Goal: Obtain resource: Download file/media

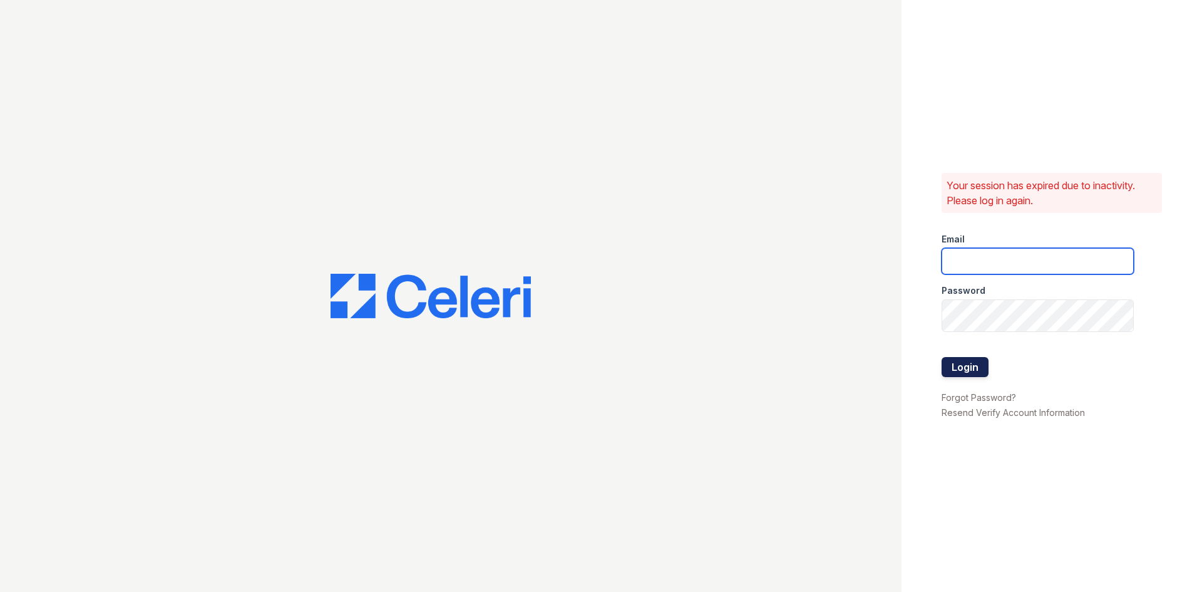
type input "[DOMAIN_NAME][EMAIL_ADDRESS][DOMAIN_NAME]"
click at [988, 377] on button "Login" at bounding box center [965, 367] width 47 height 20
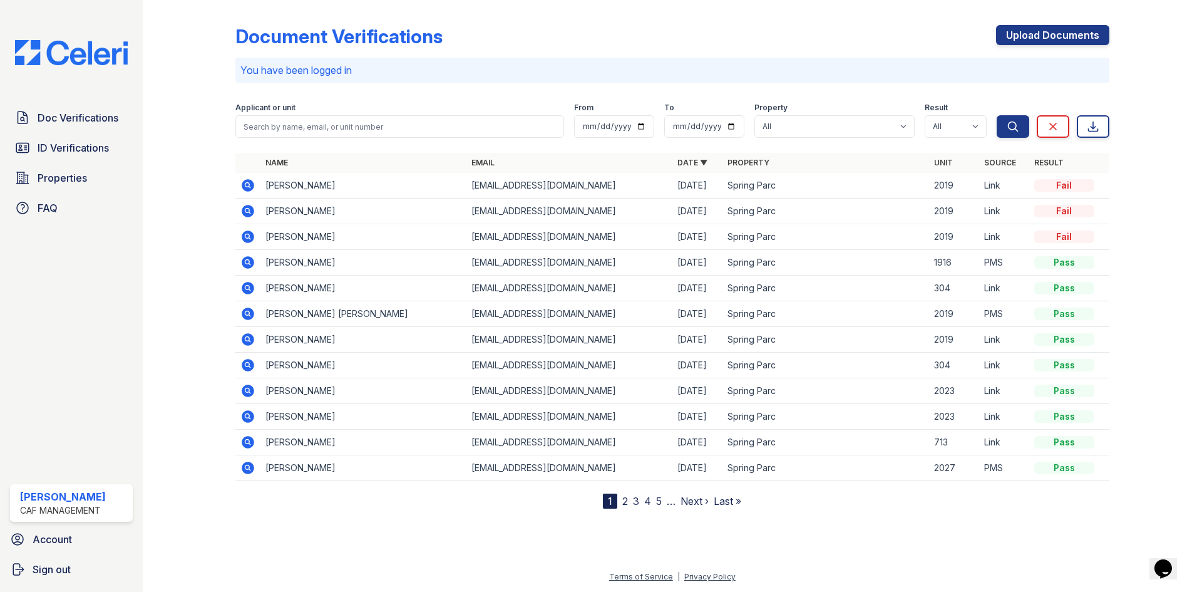
click at [254, 192] on icon at bounding box center [248, 185] width 13 height 13
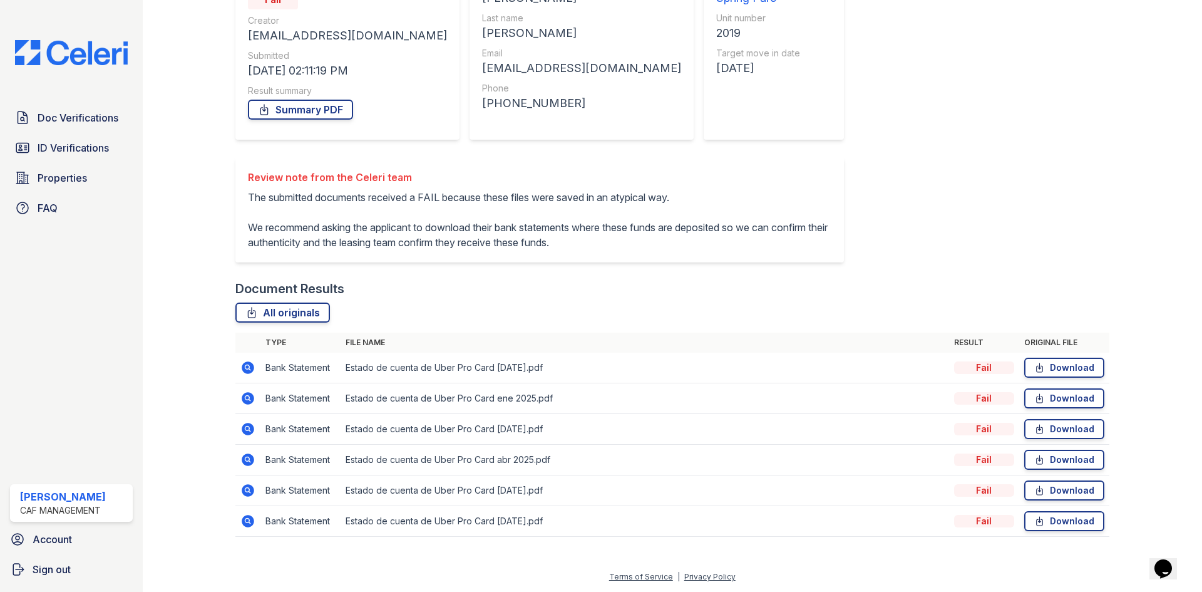
scroll to position [354, 0]
click at [78, 125] on span "Doc Verifications" at bounding box center [78, 117] width 81 height 15
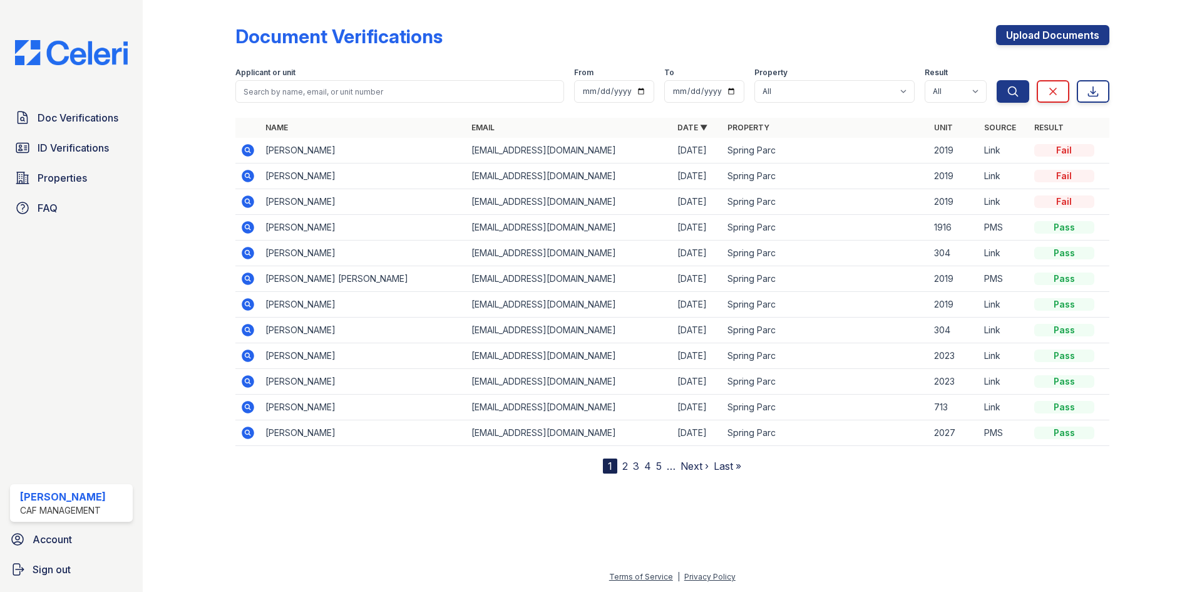
click at [255, 286] on icon at bounding box center [247, 278] width 15 height 15
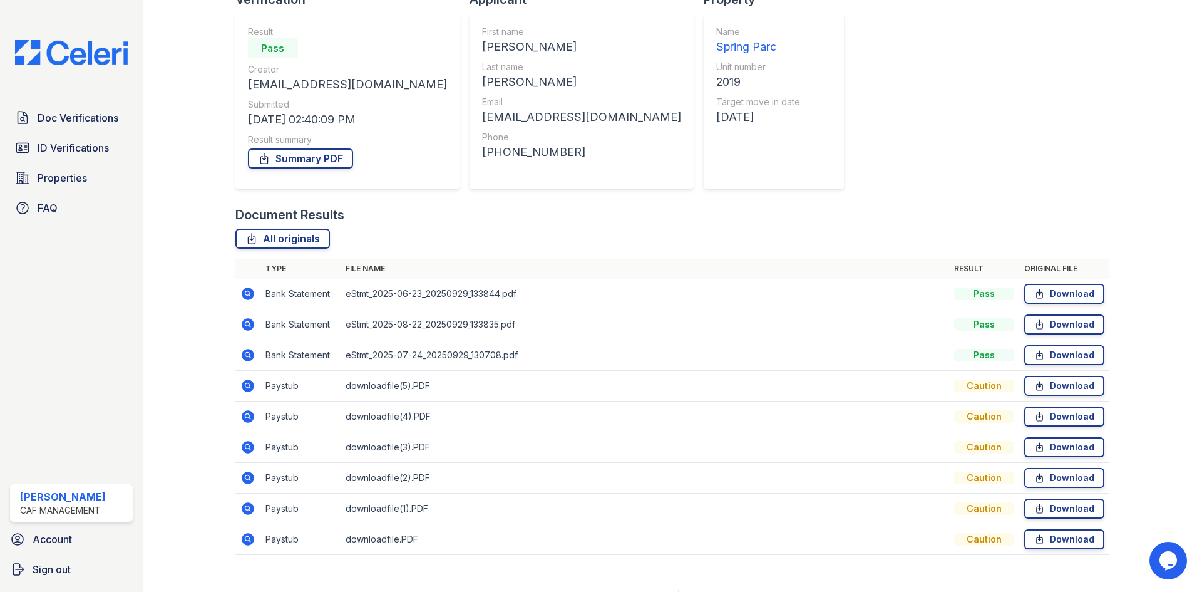
scroll to position [297, 0]
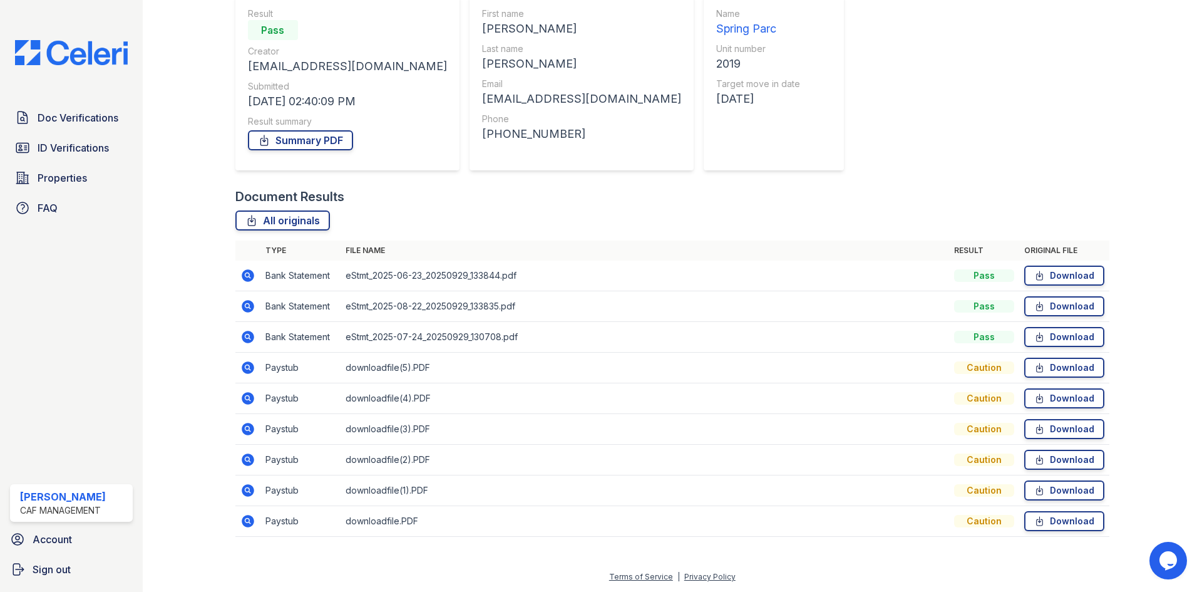
click at [506, 240] on th "File name" at bounding box center [645, 250] width 608 height 20
click at [1037, 265] on link "Download" at bounding box center [1064, 275] width 80 height 20
click at [74, 185] on span "Properties" at bounding box center [62, 177] width 49 height 15
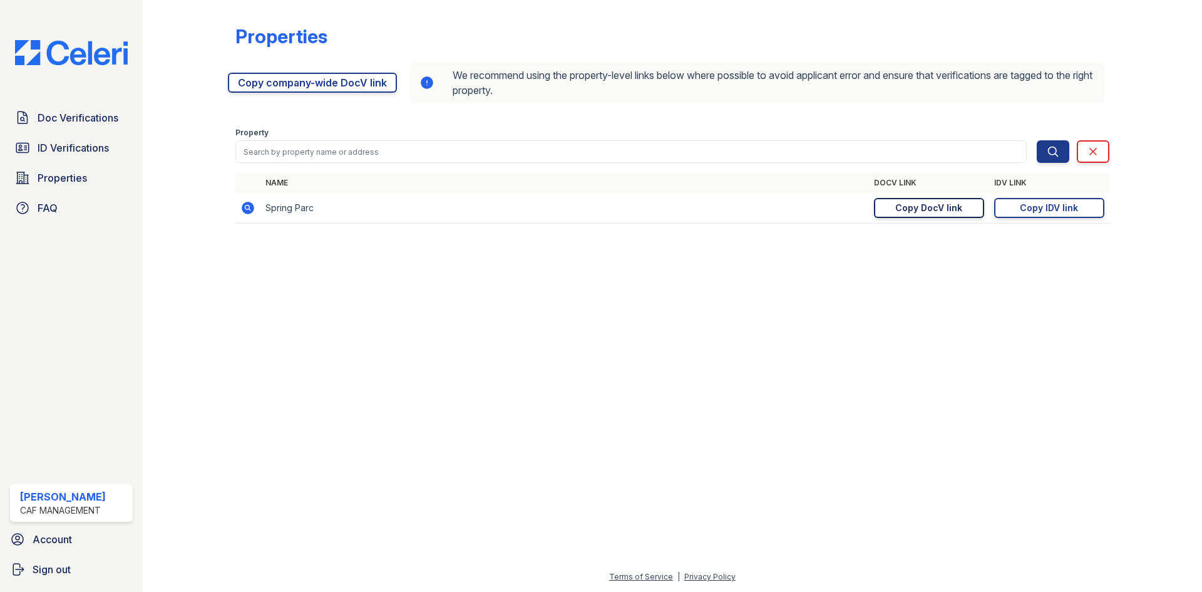
click at [928, 218] on link "Copy DocV link Copy link" at bounding box center [929, 208] width 110 height 20
click at [93, 125] on span "Doc Verifications" at bounding box center [78, 117] width 81 height 15
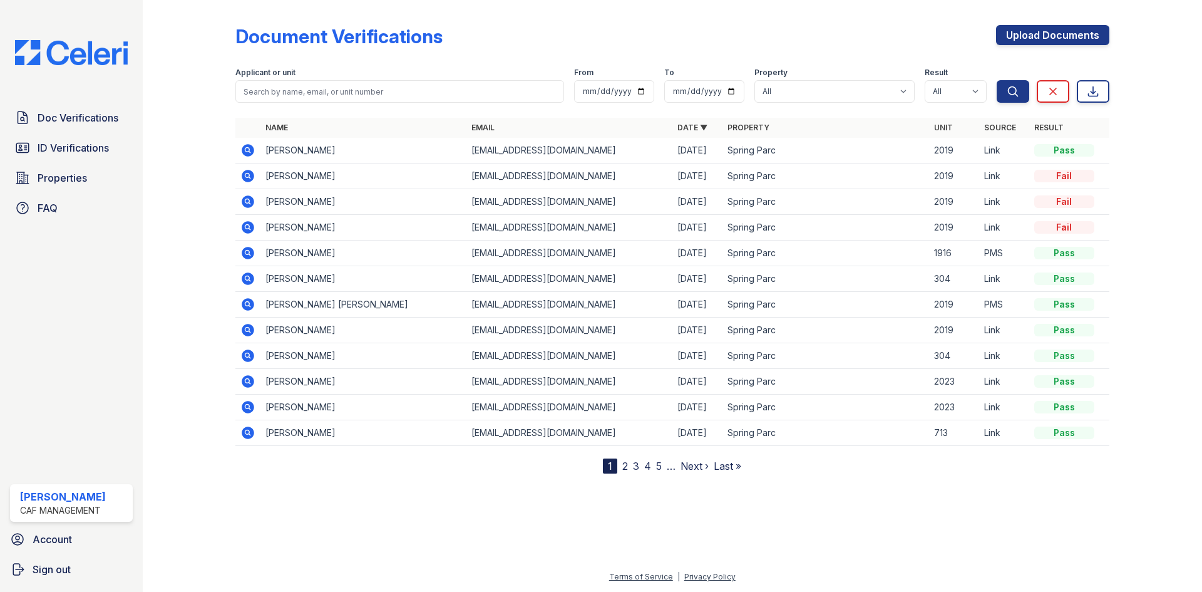
click at [255, 158] on icon at bounding box center [247, 150] width 15 height 15
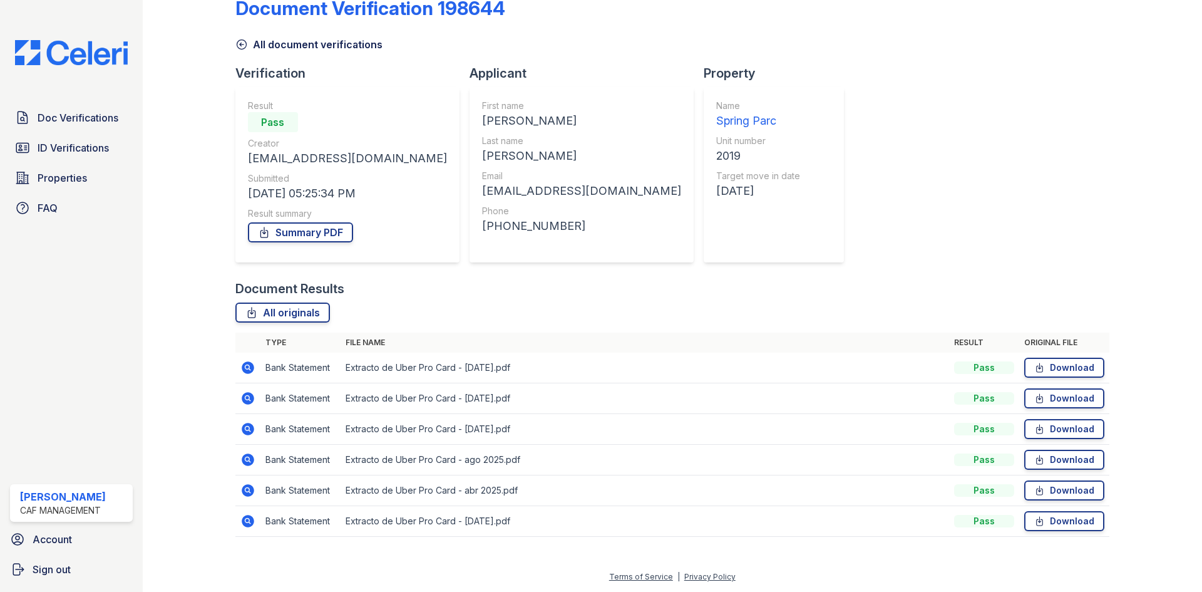
scroll to position [182, 0]
click at [353, 222] on link "Summary PDF" at bounding box center [300, 232] width 105 height 20
click at [85, 155] on span "ID Verifications" at bounding box center [73, 147] width 71 height 15
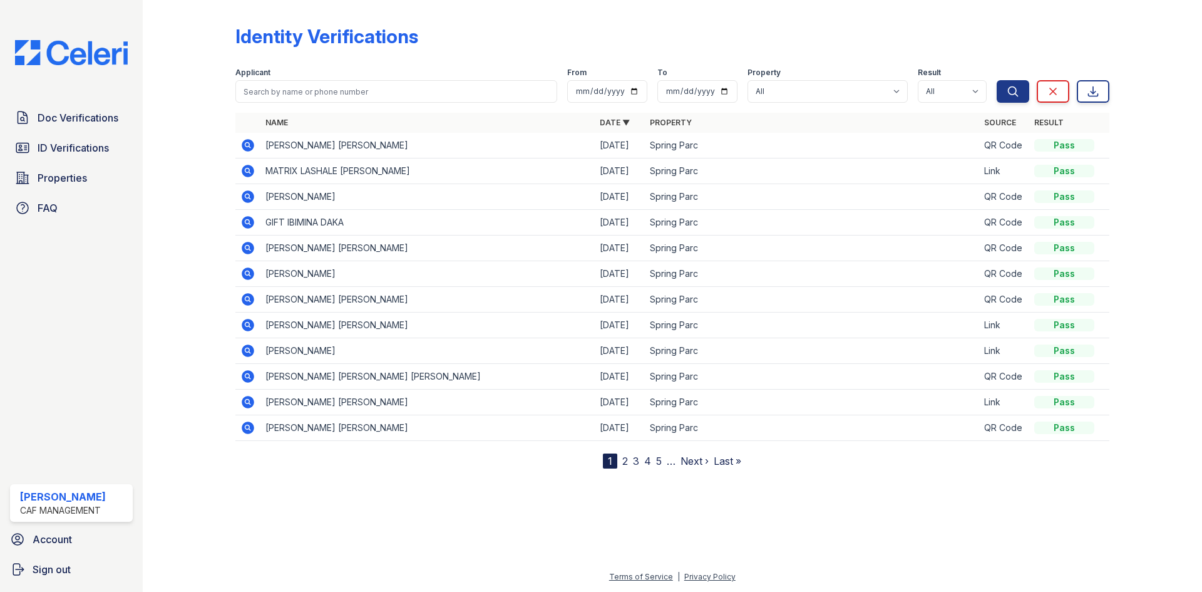
scroll to position [63, 0]
click at [254, 408] on icon at bounding box center [248, 402] width 13 height 13
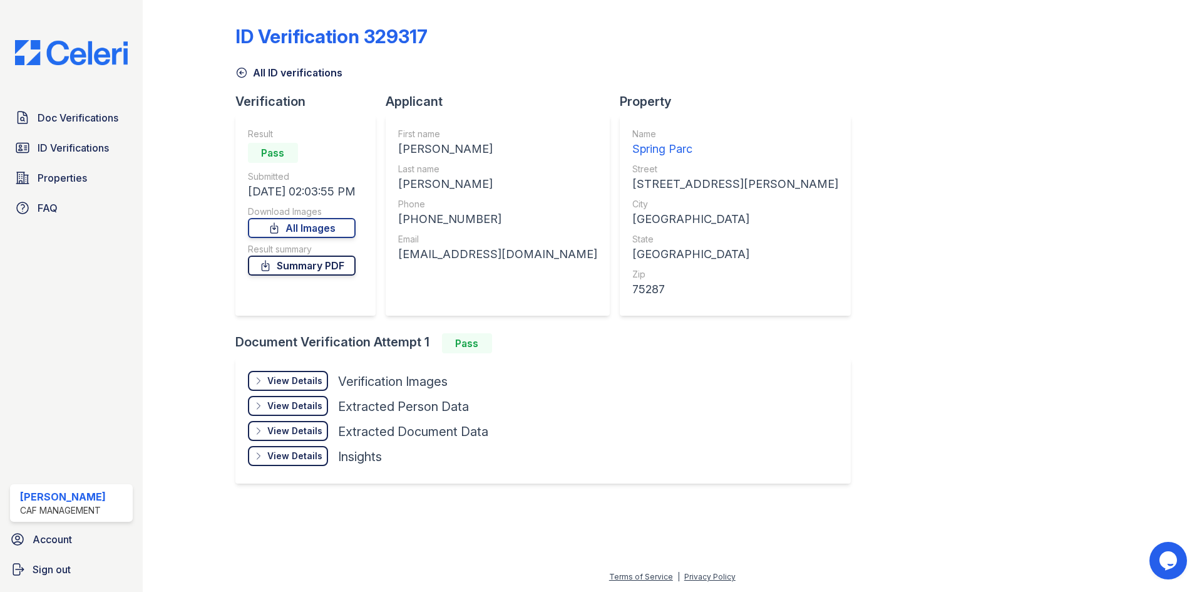
click at [356, 275] on link "Summary PDF" at bounding box center [302, 265] width 108 height 20
click at [322, 387] on div "View Details" at bounding box center [294, 380] width 55 height 13
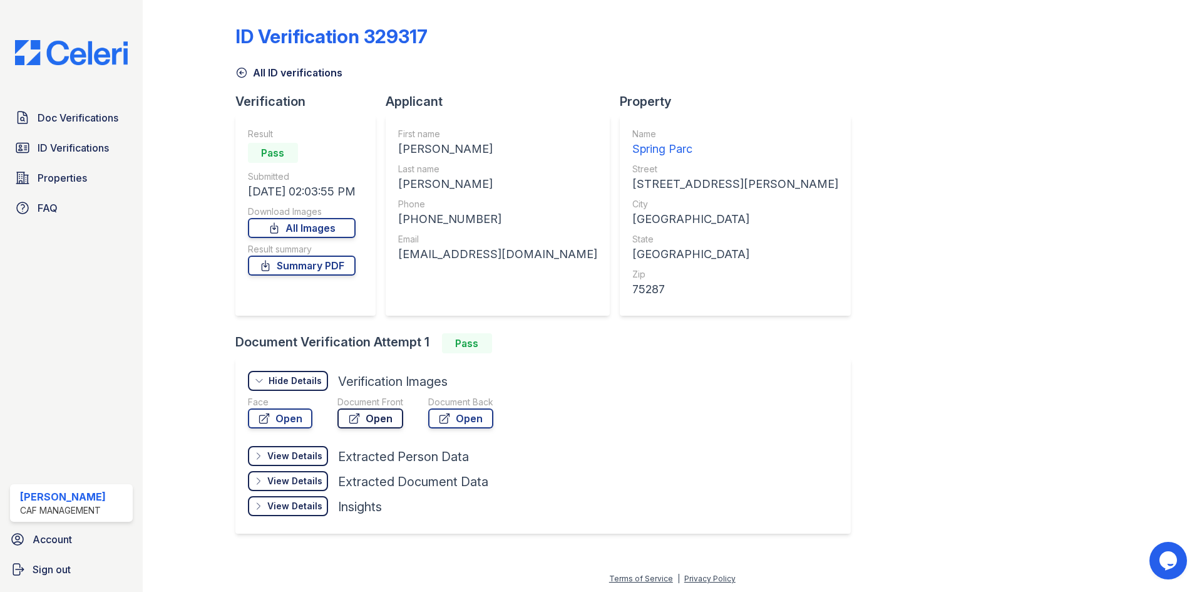
click at [403, 428] on link "Open" at bounding box center [370, 418] width 66 height 20
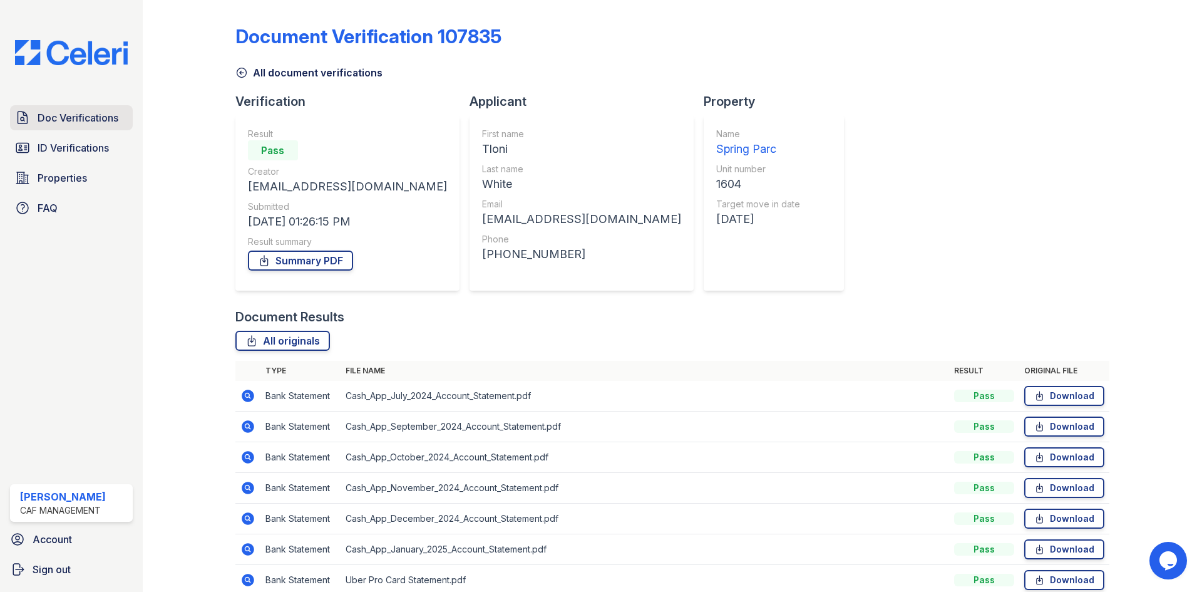
click at [121, 130] on link "Doc Verifications" at bounding box center [71, 117] width 123 height 25
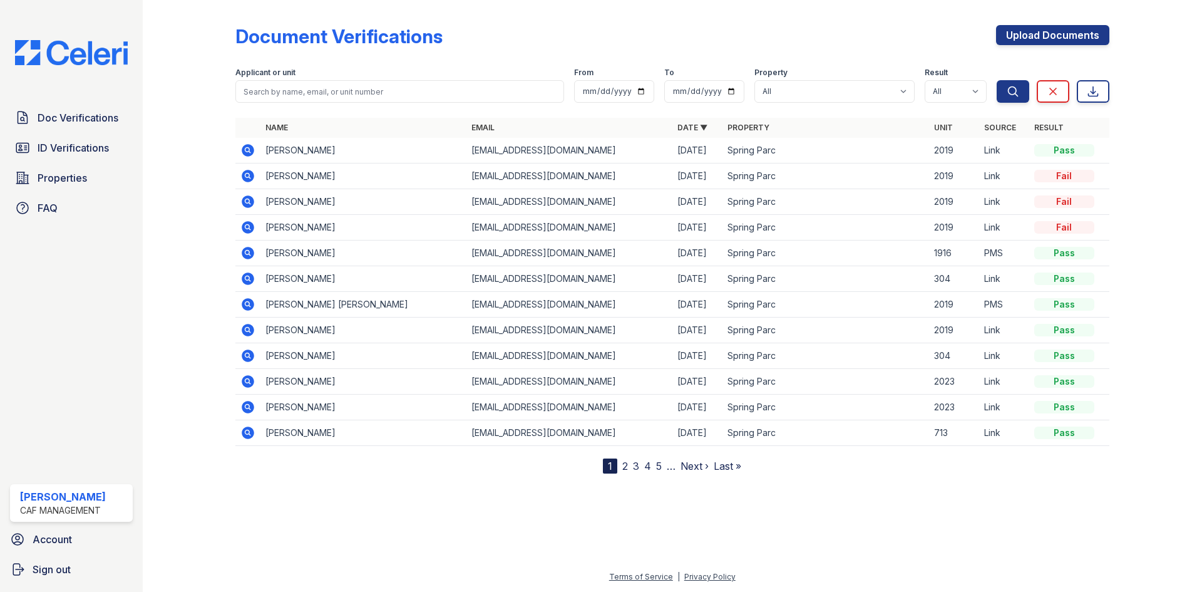
click at [254, 157] on icon at bounding box center [248, 150] width 13 height 13
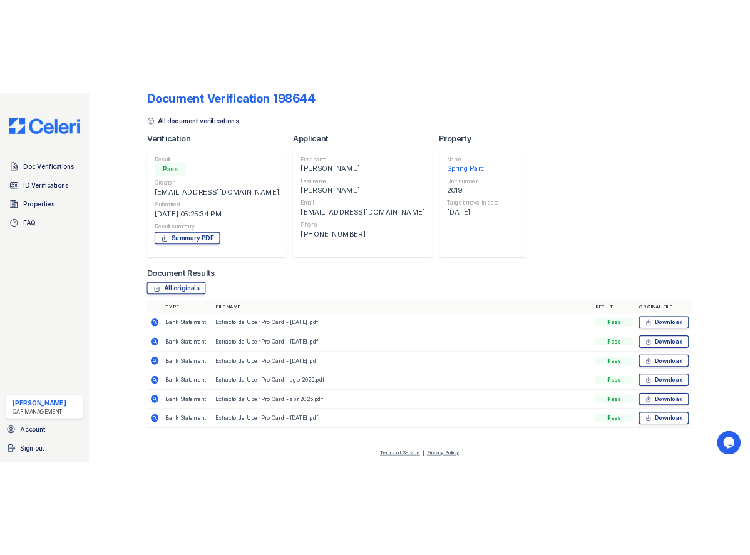
scroll to position [182, 0]
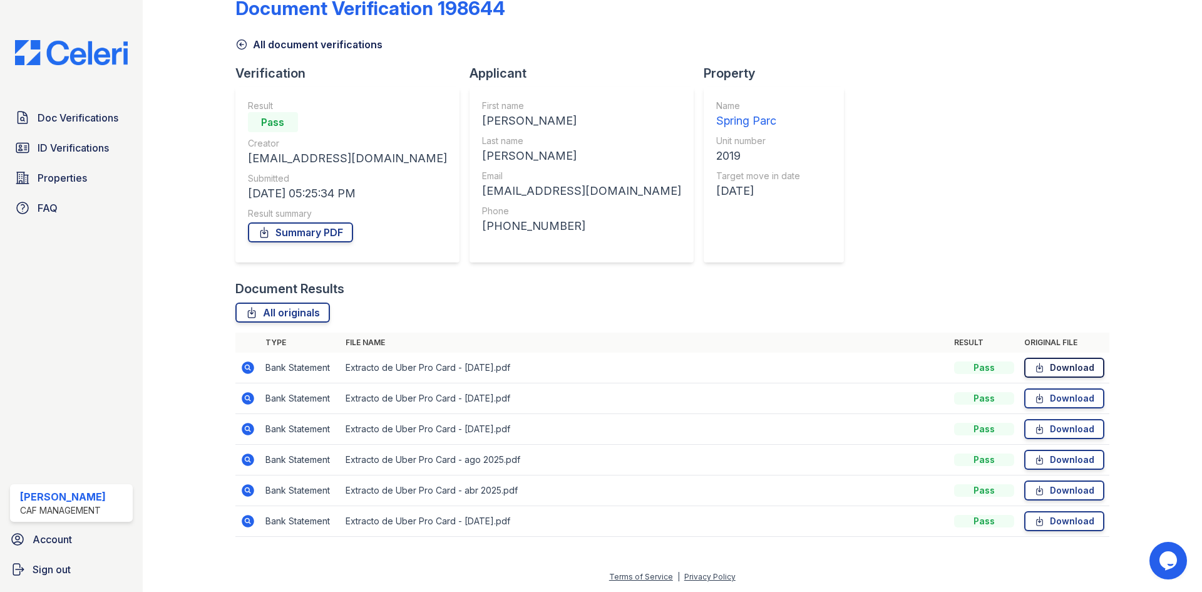
click at [1058, 357] on link "Download" at bounding box center [1064, 367] width 80 height 20
click at [1047, 388] on link "Download" at bounding box center [1064, 398] width 80 height 20
click at [1048, 449] on link "Download" at bounding box center [1064, 459] width 80 height 20
click at [1047, 480] on link "Download" at bounding box center [1064, 490] width 80 height 20
click at [1041, 511] on link "Download" at bounding box center [1064, 521] width 80 height 20
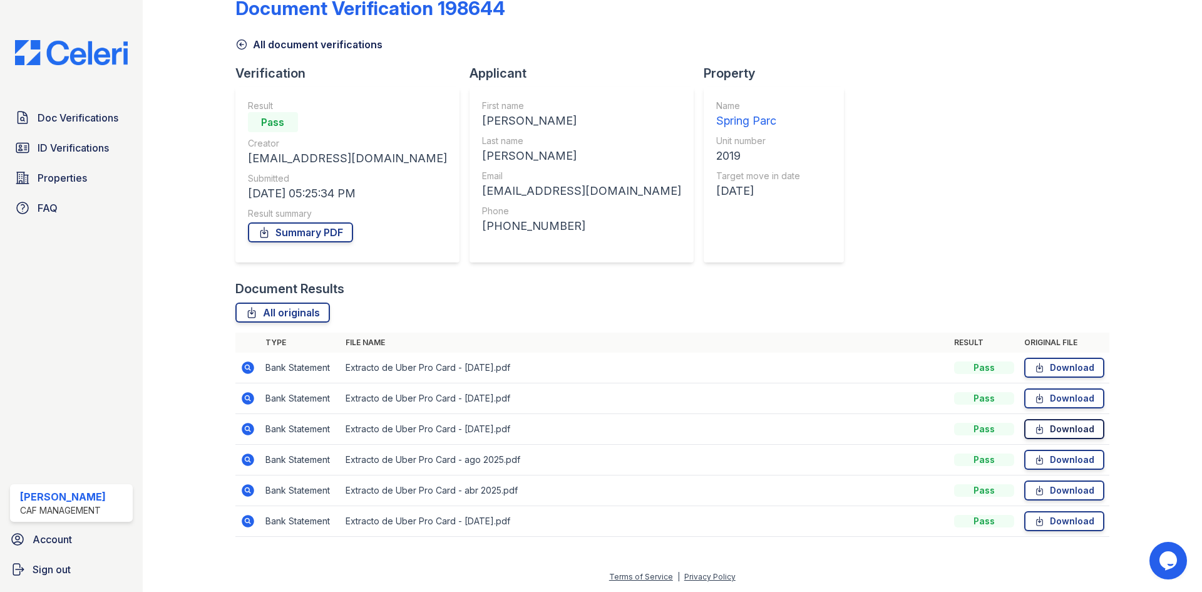
click at [1060, 419] on link "Download" at bounding box center [1064, 429] width 80 height 20
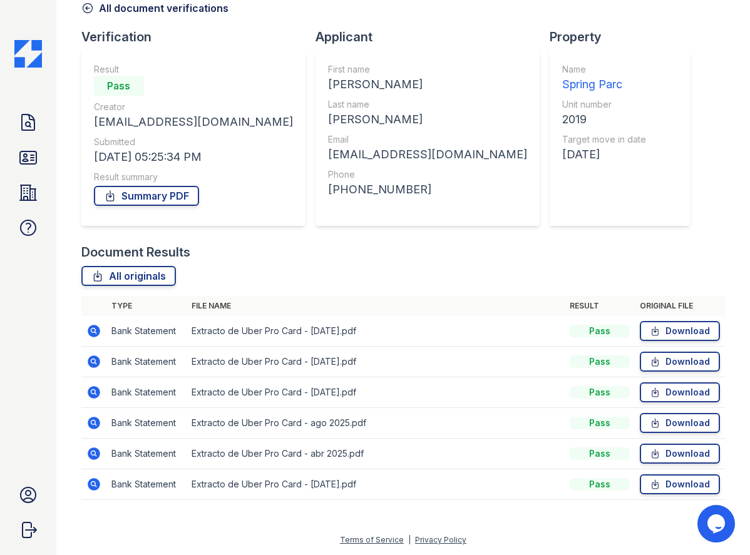
scroll to position [0, 0]
